Goal: Find specific page/section: Find specific page/section

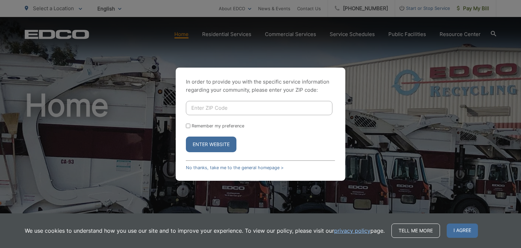
click at [249, 108] on input "Enter ZIP Code" at bounding box center [259, 108] width 147 height 14
type input "92104"
click at [212, 145] on button "Enter Website" at bounding box center [211, 144] width 51 height 16
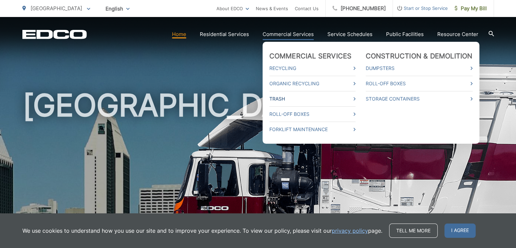
click at [319, 97] on link "Trash" at bounding box center [312, 99] width 86 height 8
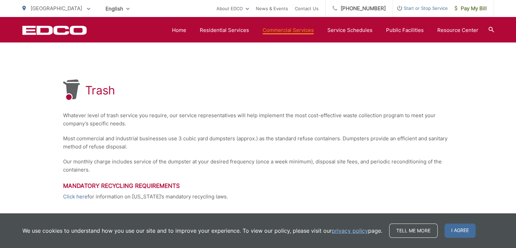
scroll to position [91, 0]
